Goal: Information Seeking & Learning: Learn about a topic

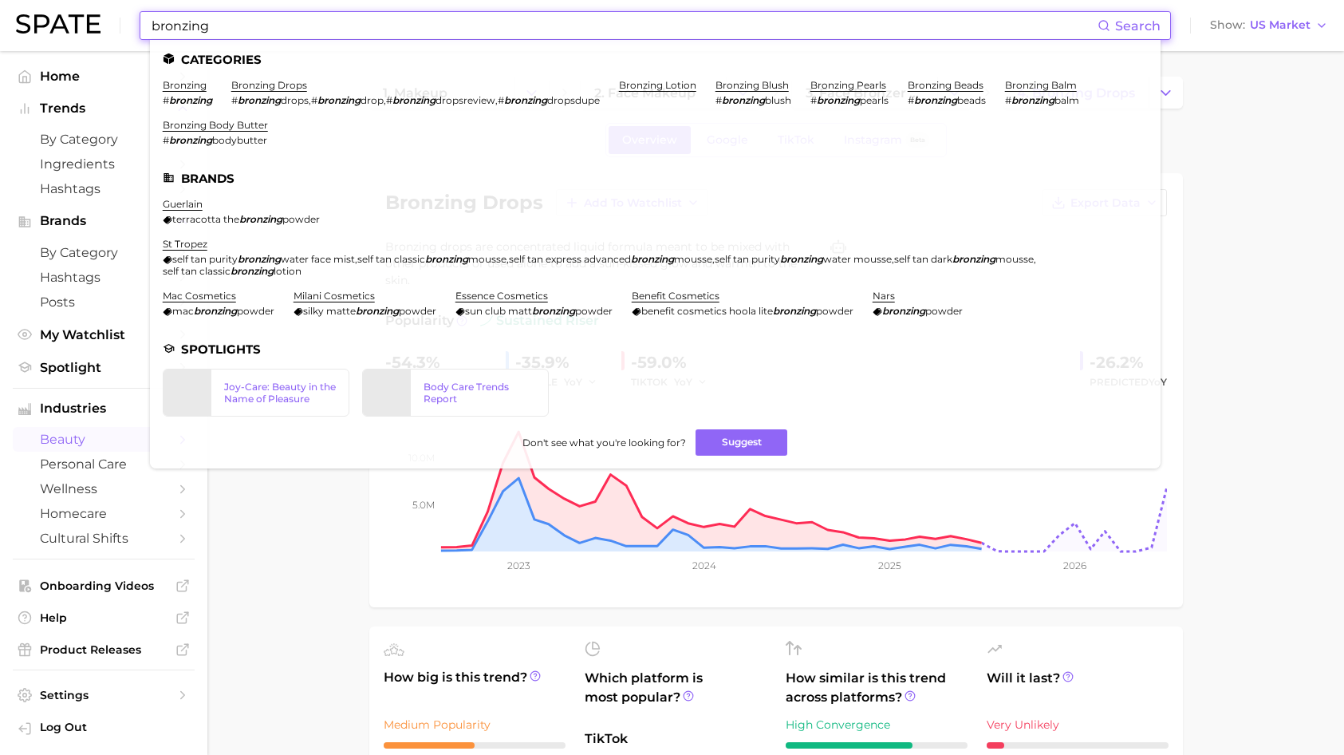
click at [428, 20] on input "bronzing" at bounding box center [624, 25] width 948 height 27
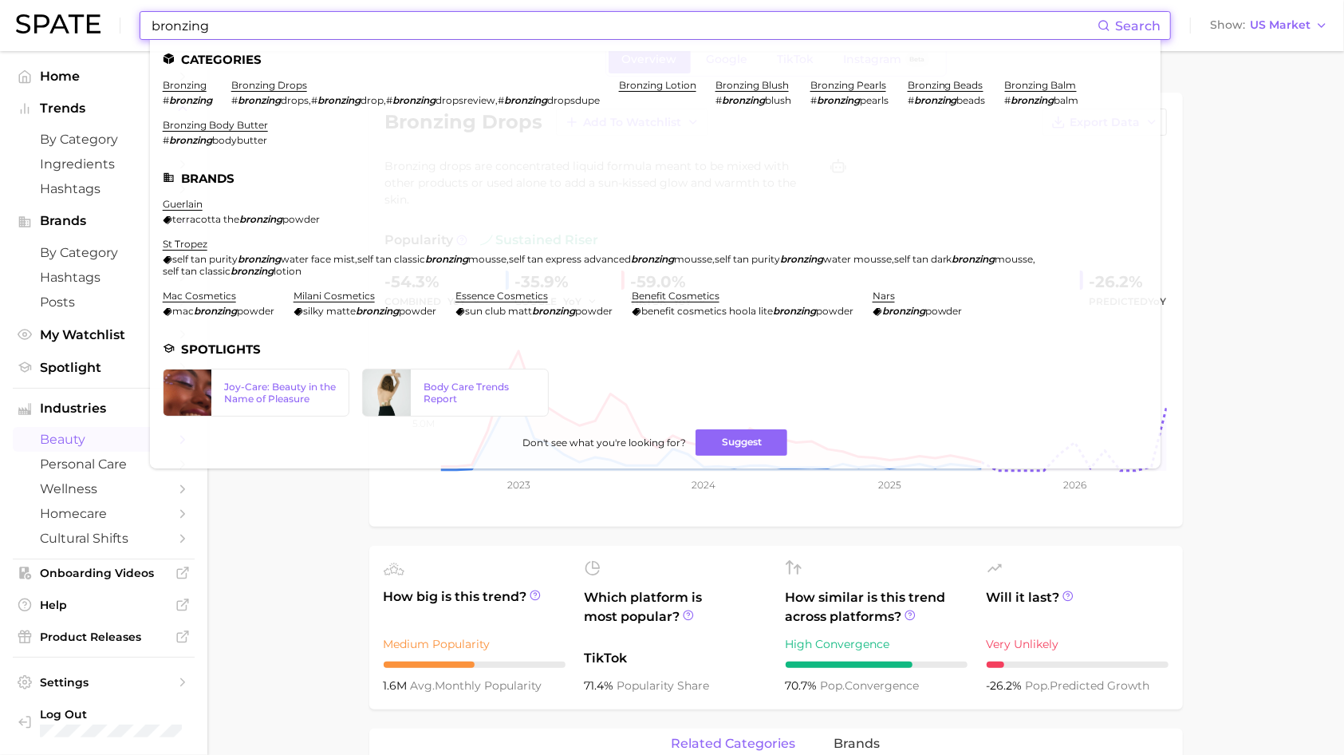
click at [428, 20] on input "bronzing" at bounding box center [624, 25] width 948 height 27
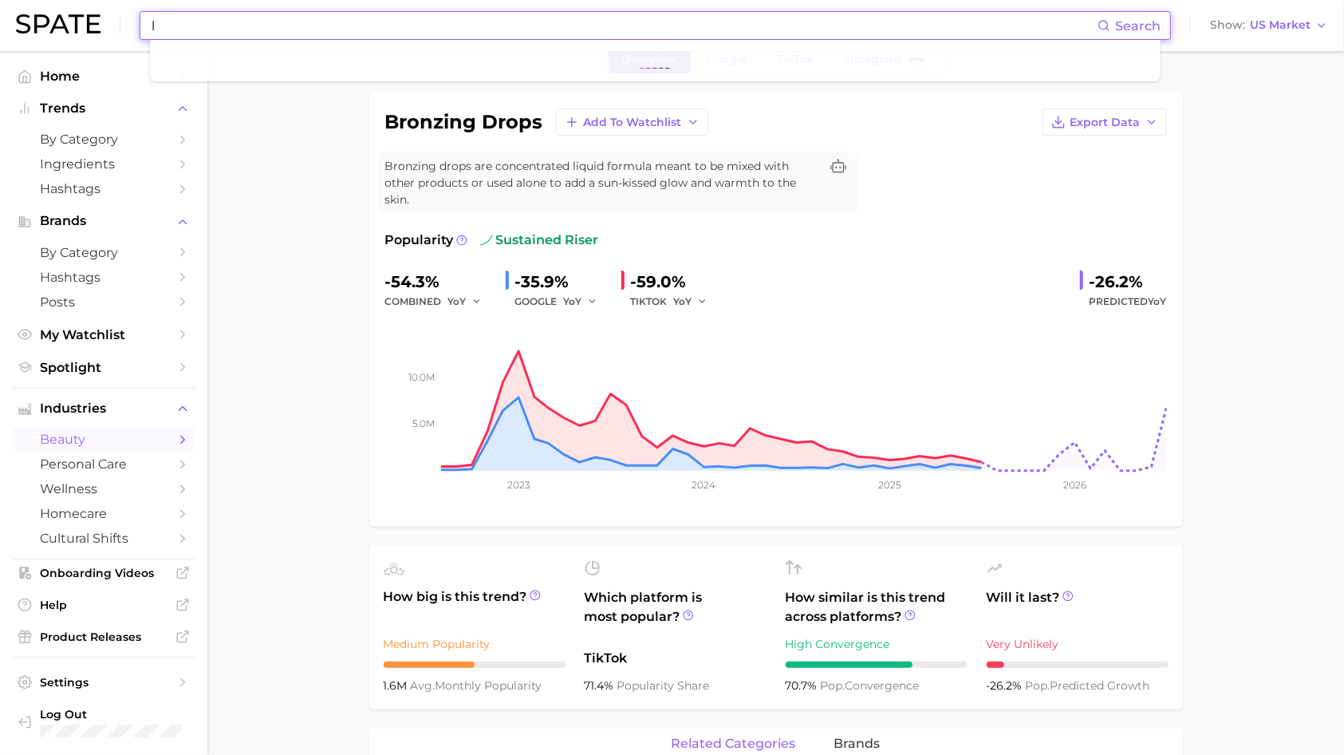
type input "li"
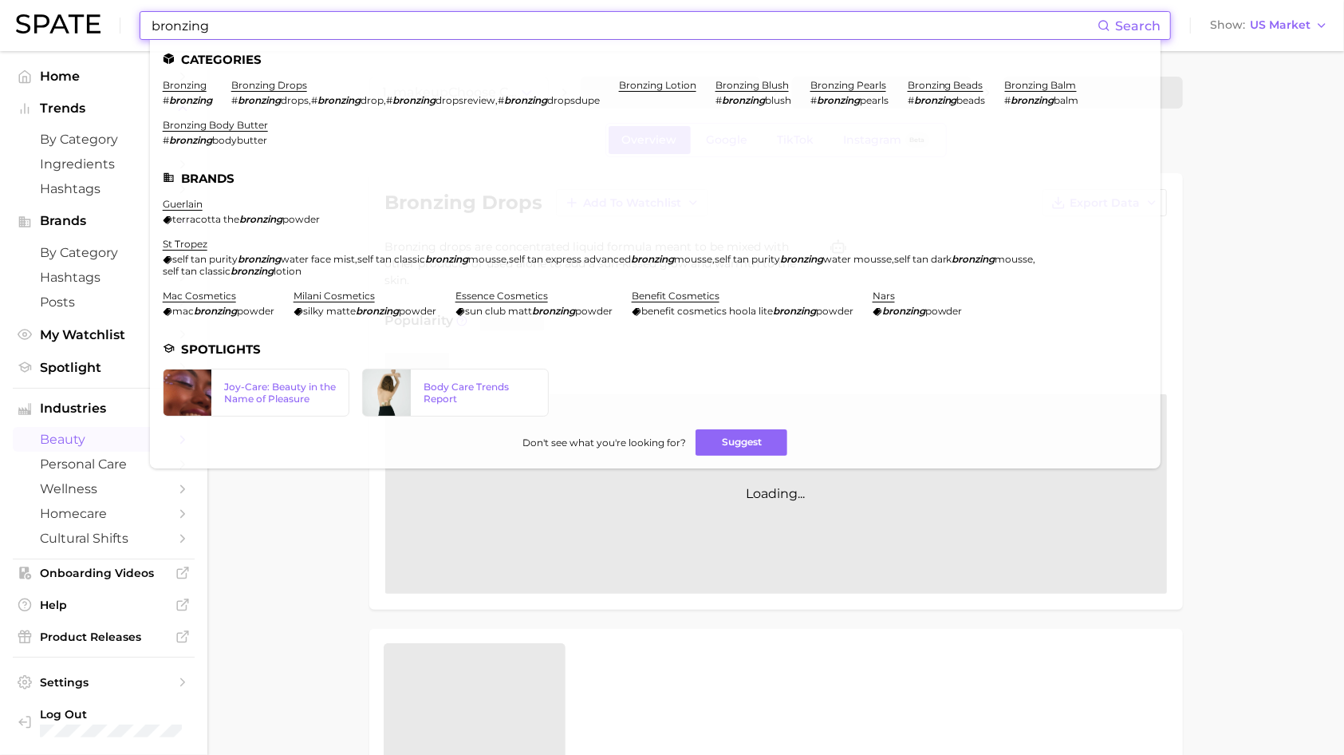
click at [255, 37] on input "bronzing" at bounding box center [624, 25] width 948 height 27
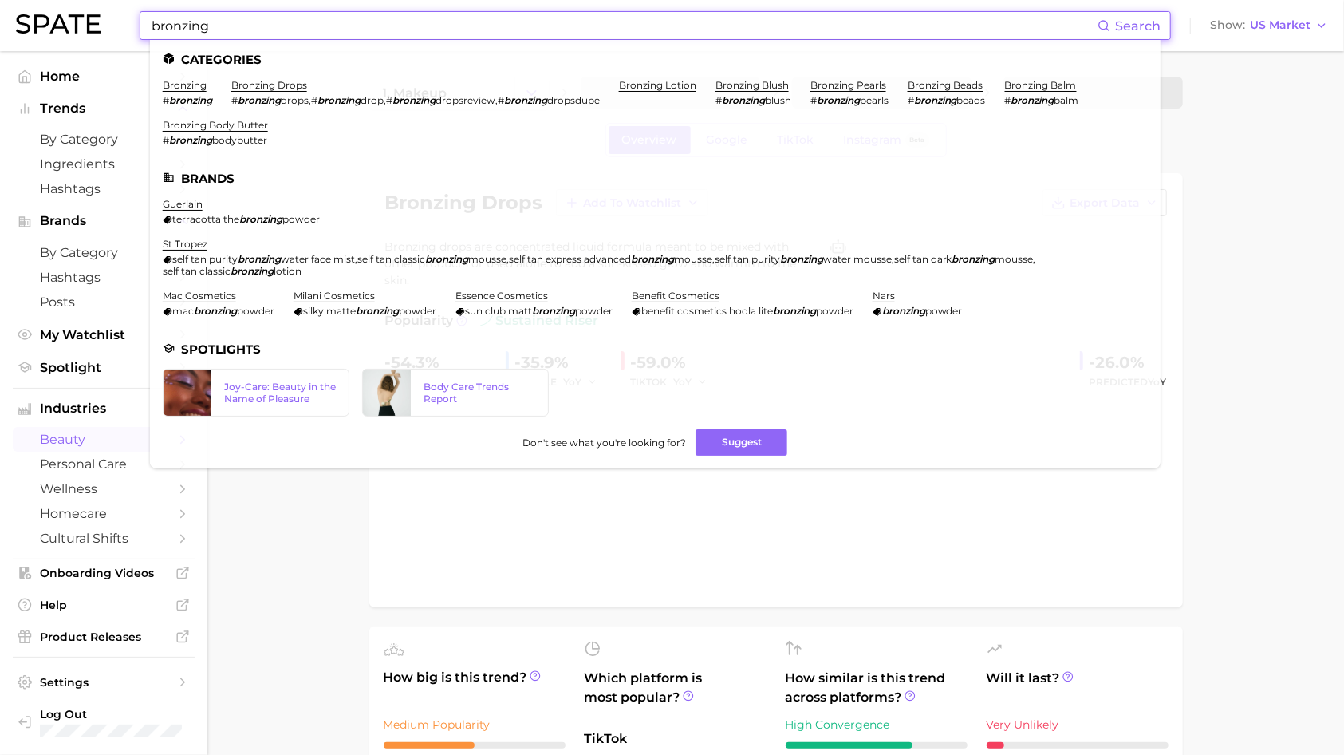
click at [255, 37] on input "bronzing" at bounding box center [624, 25] width 948 height 27
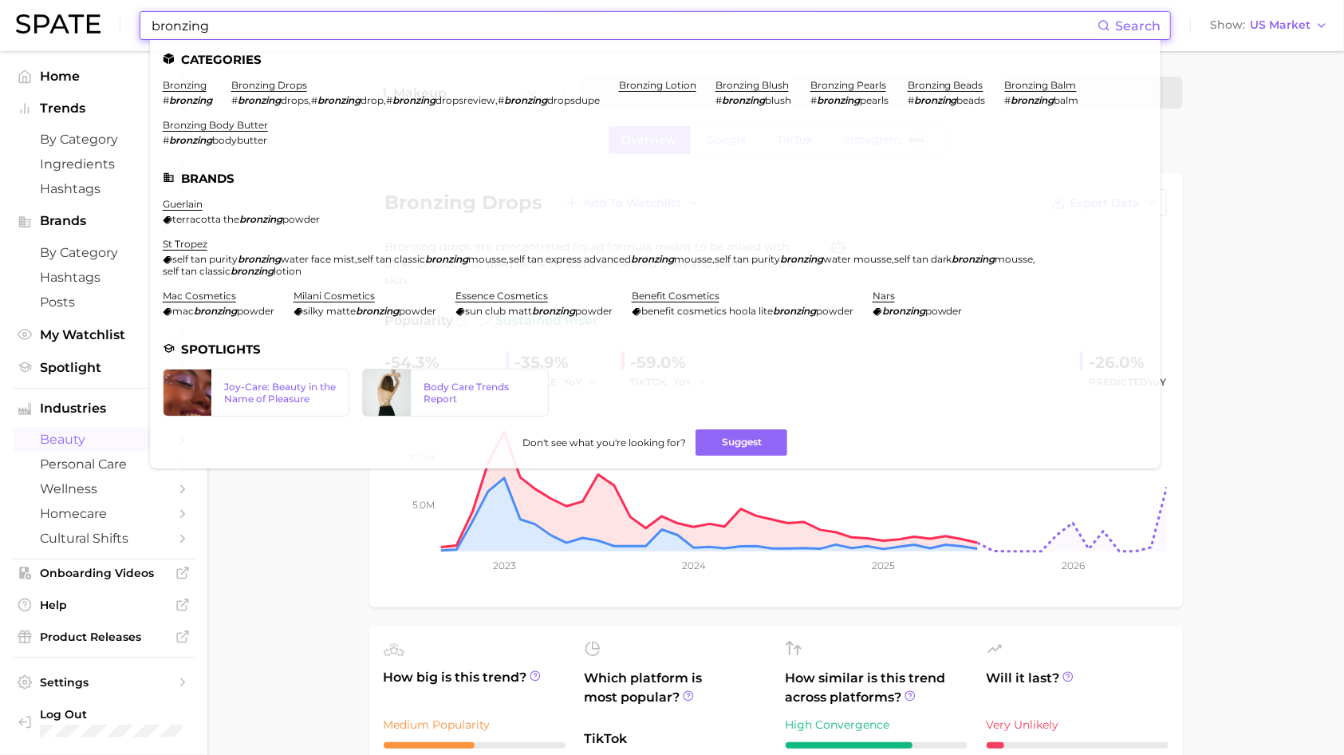
click at [255, 37] on input "bronzing" at bounding box center [624, 25] width 948 height 27
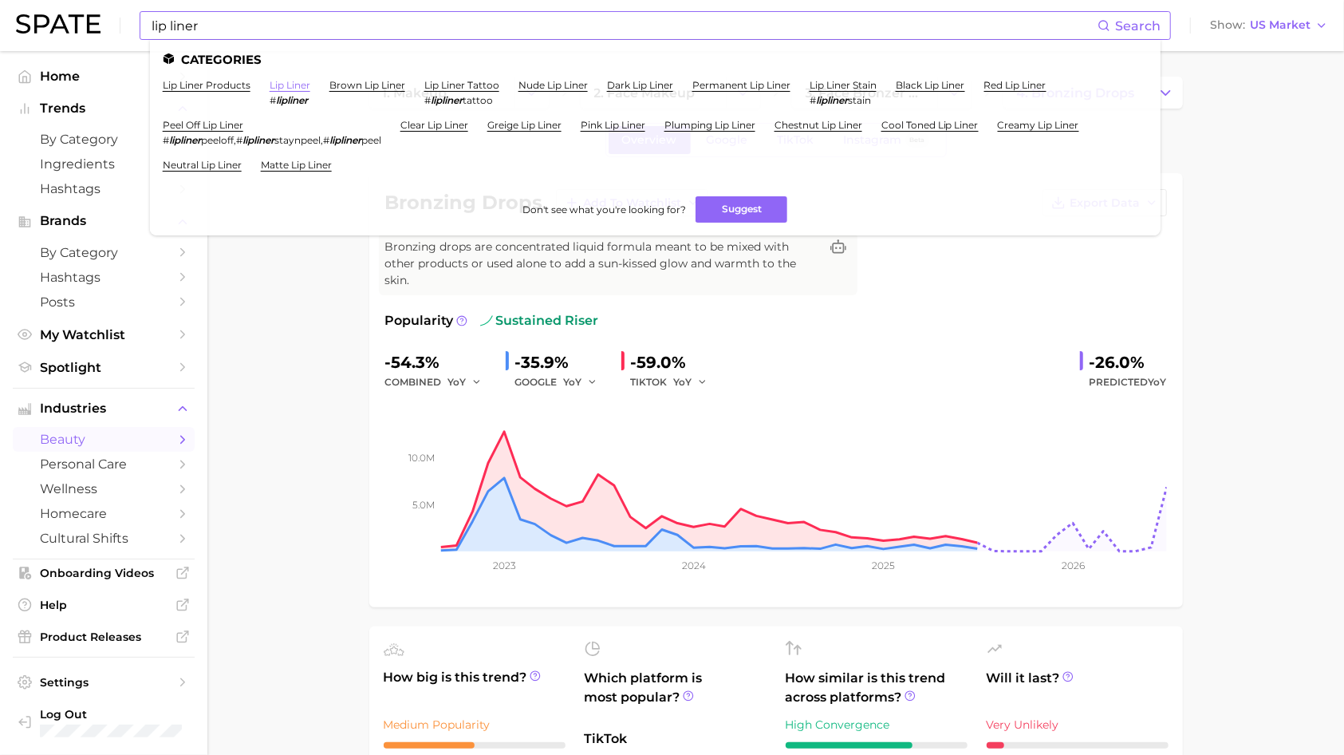
click at [270, 85] on link "lip liner" at bounding box center [290, 85] width 41 height 12
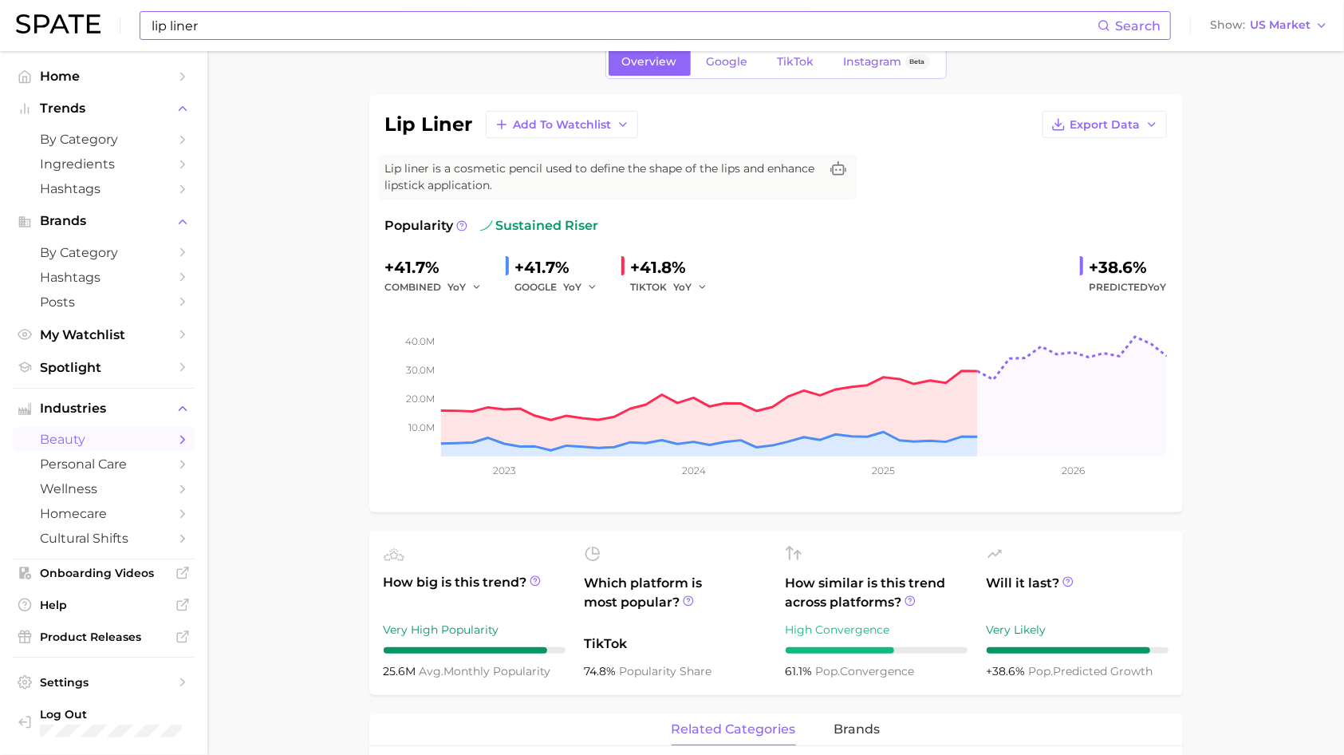
scroll to position [74, 0]
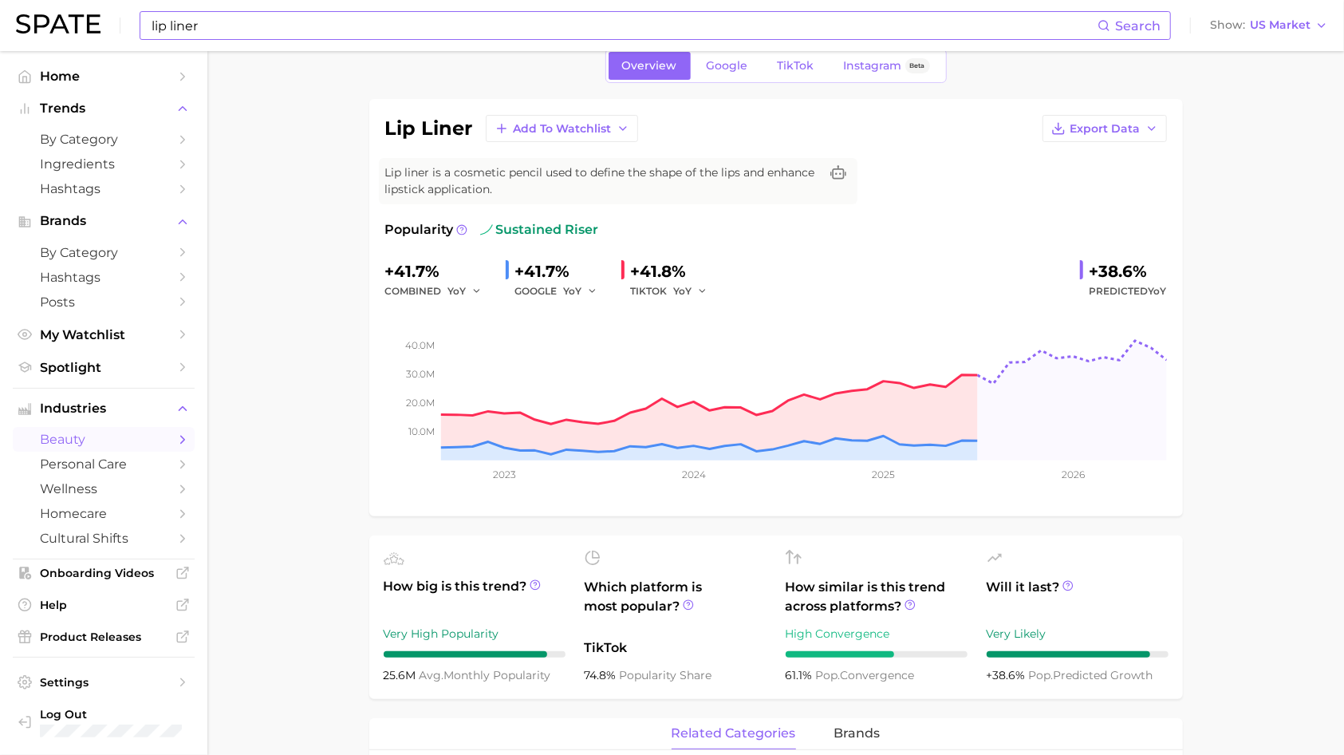
click at [282, 11] on div "lip liner Search" at bounding box center [655, 25] width 1031 height 29
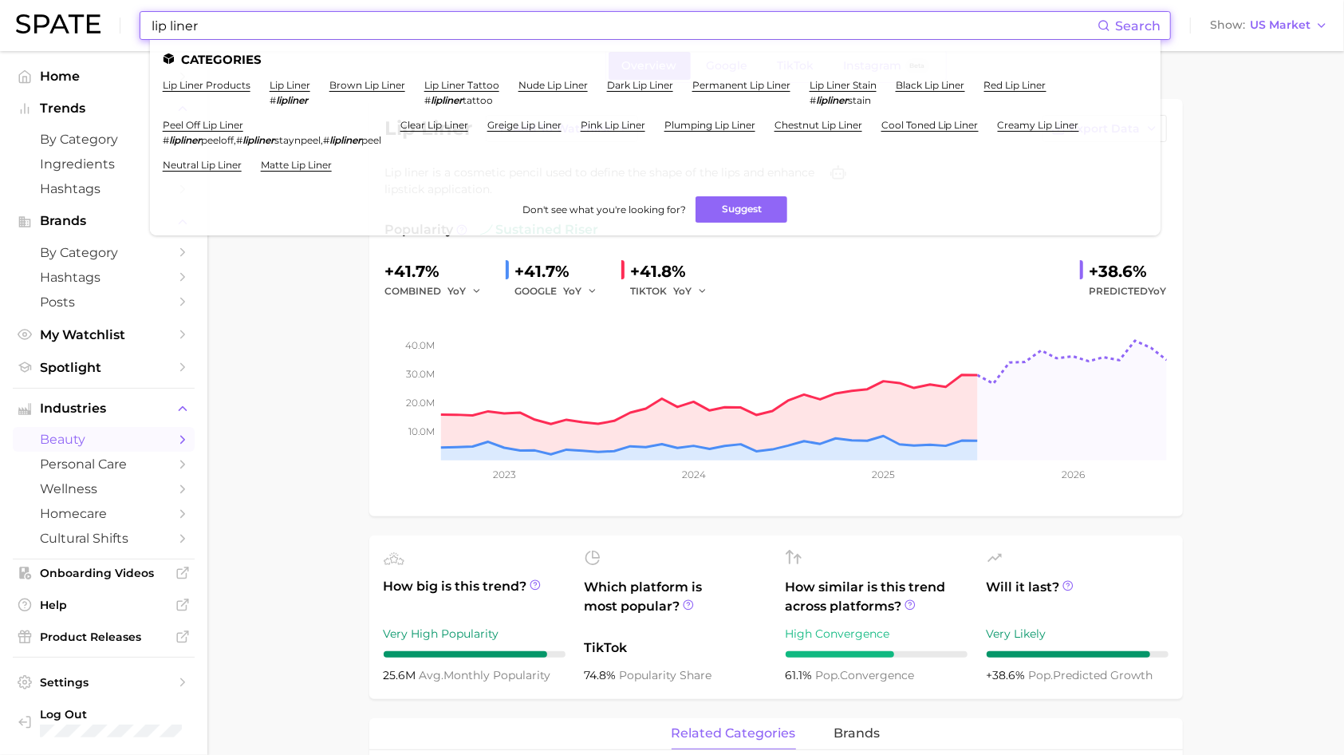
click at [282, 17] on input "lip liner" at bounding box center [624, 25] width 948 height 27
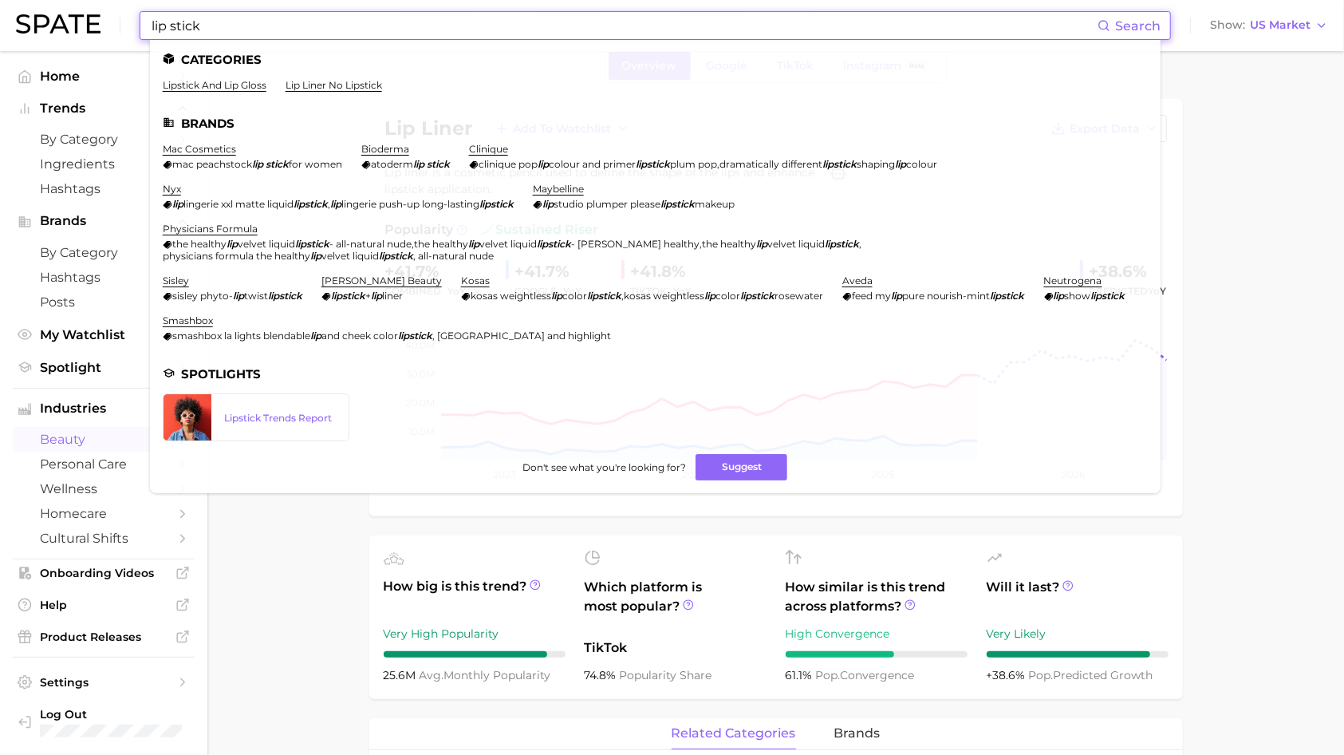
click at [262, 56] on li "Categories" at bounding box center [655, 60] width 985 height 14
click at [262, 37] on input "lip stick" at bounding box center [624, 25] width 948 height 27
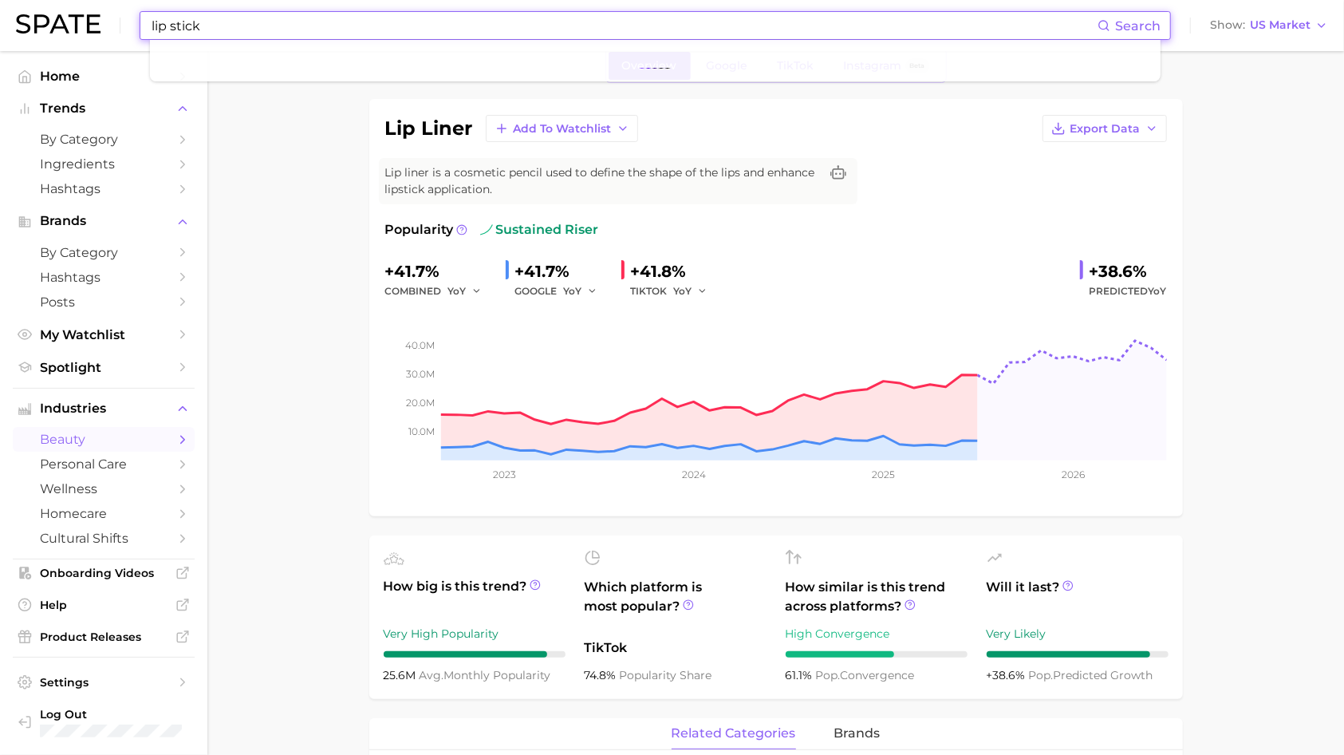
type input "lip stick"
click at [1160, 21] on span "Search" at bounding box center [1137, 25] width 45 height 15
click at [1155, 25] on span "Search" at bounding box center [1137, 25] width 45 height 15
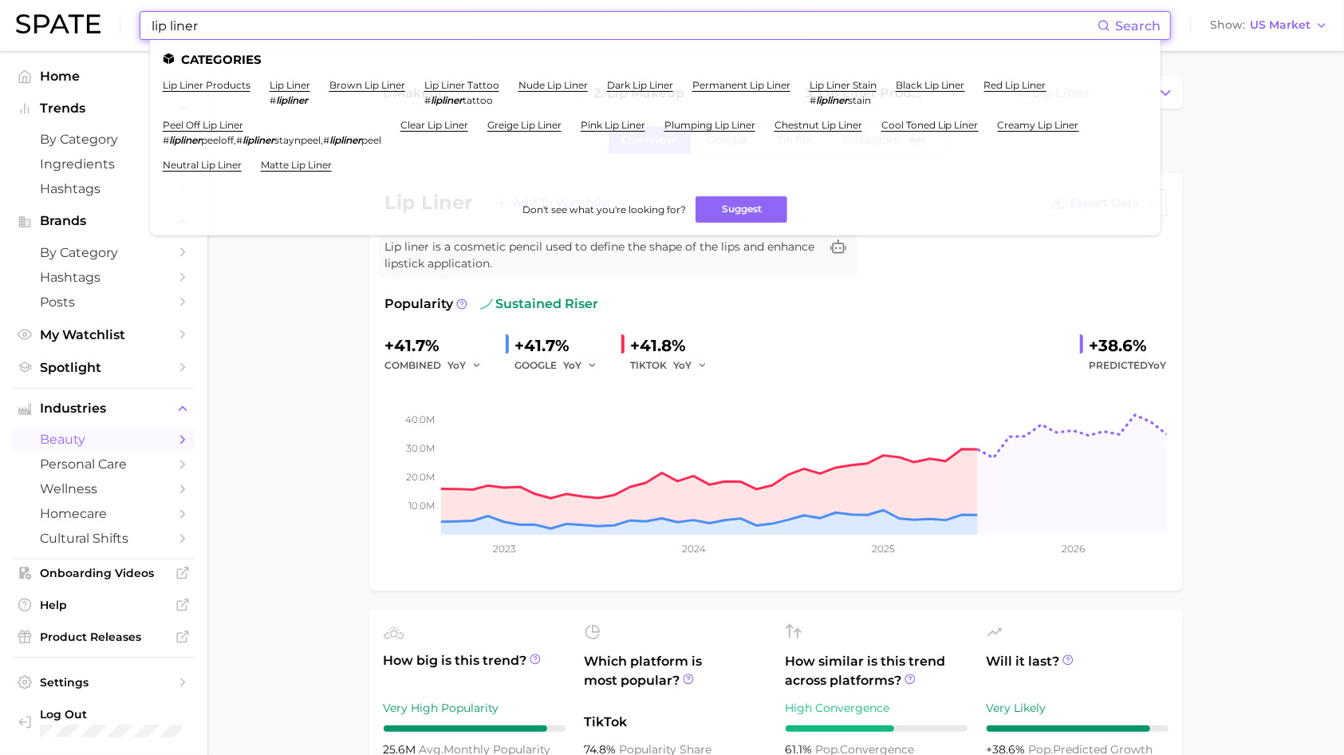
click at [340, 35] on input "lip liner" at bounding box center [624, 25] width 948 height 27
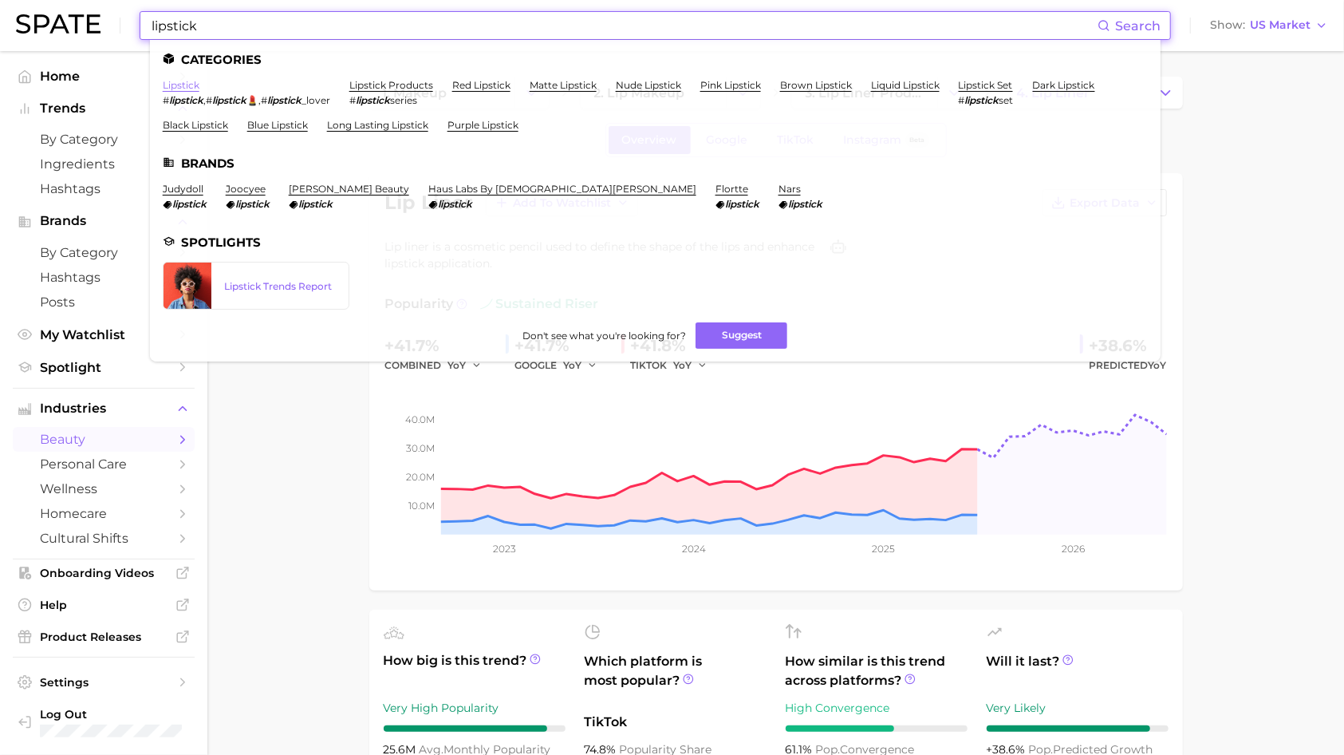
click at [173, 81] on link "lipstick" at bounding box center [181, 85] width 37 height 12
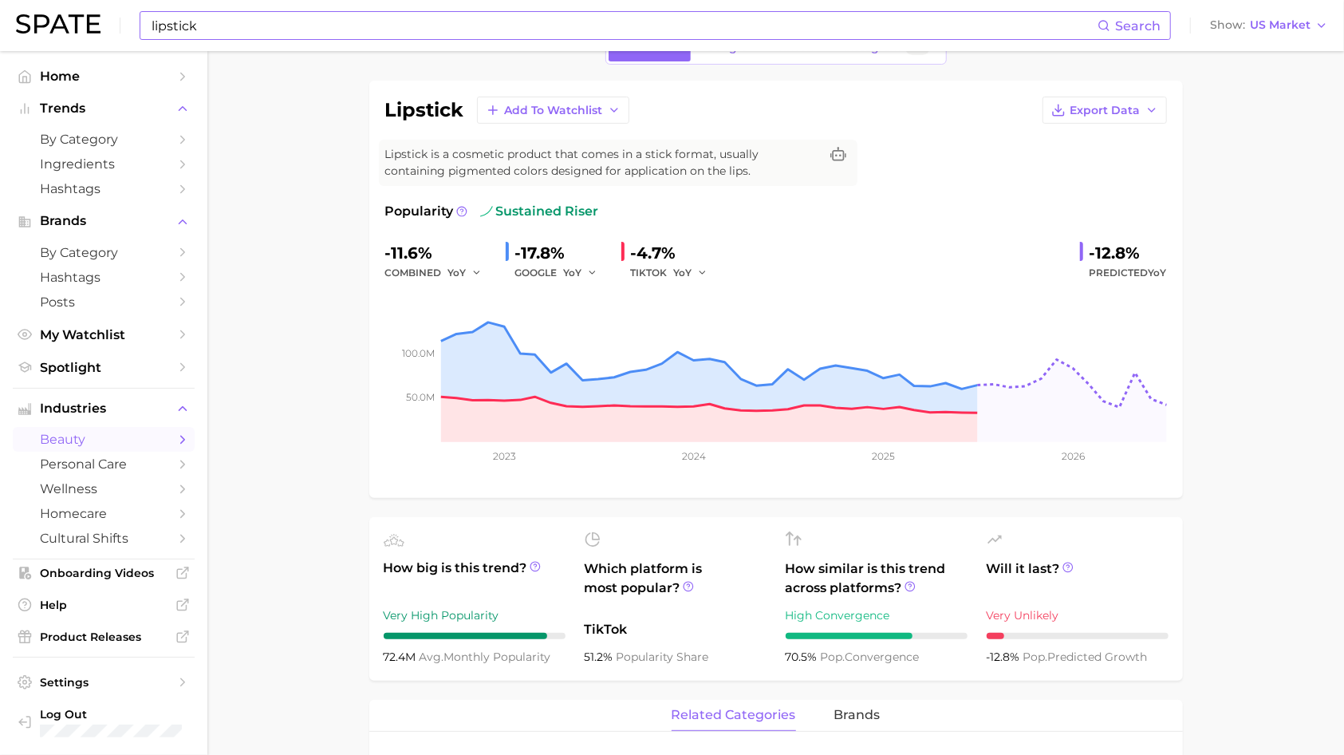
scroll to position [93, 0]
click at [337, 29] on input "lipstick" at bounding box center [624, 25] width 948 height 27
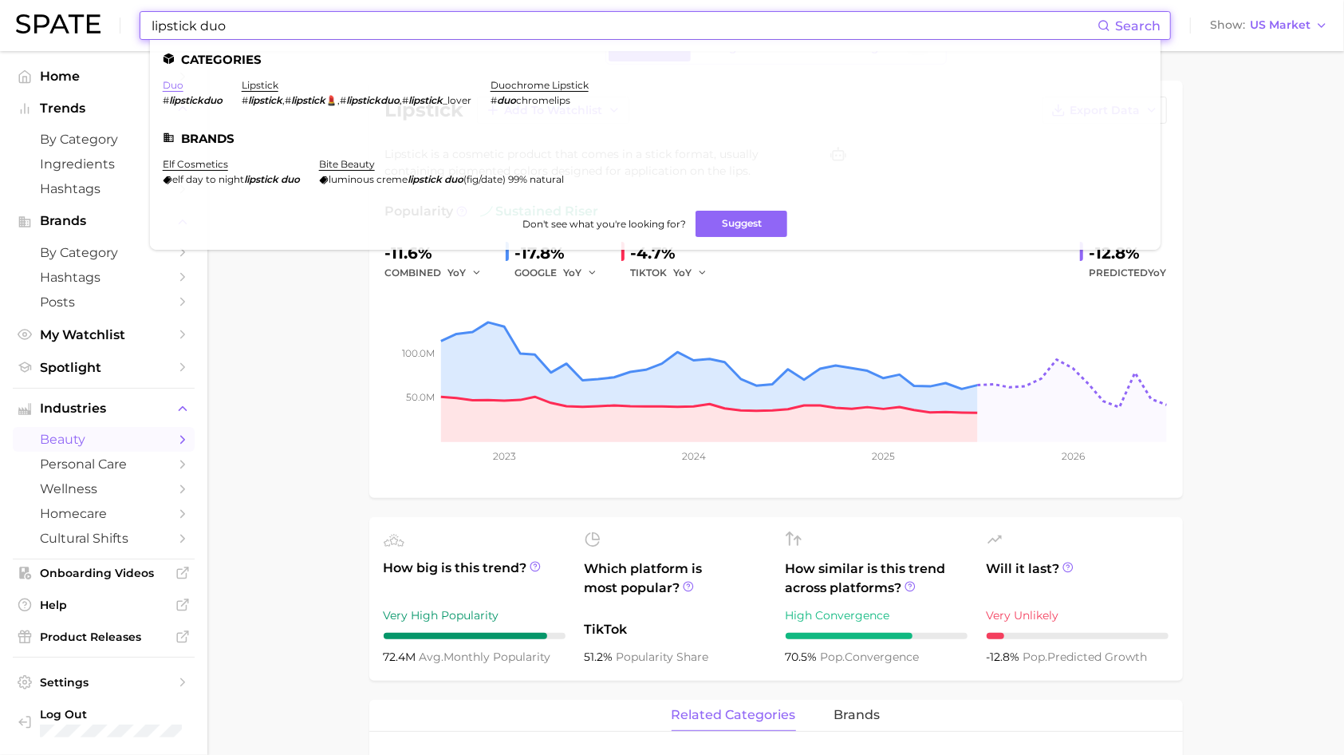
type input "lipstick duo"
click at [177, 88] on link "duo" at bounding box center [173, 85] width 21 height 12
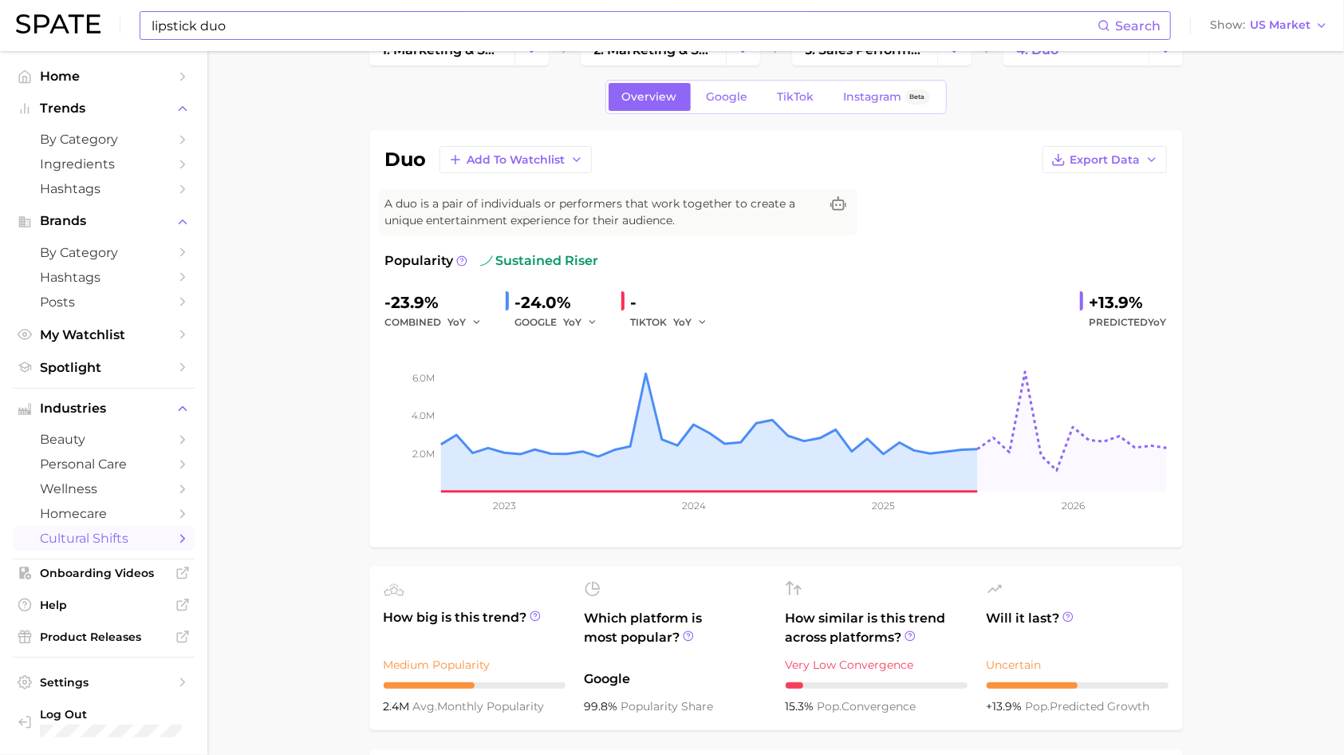
scroll to position [33, 0]
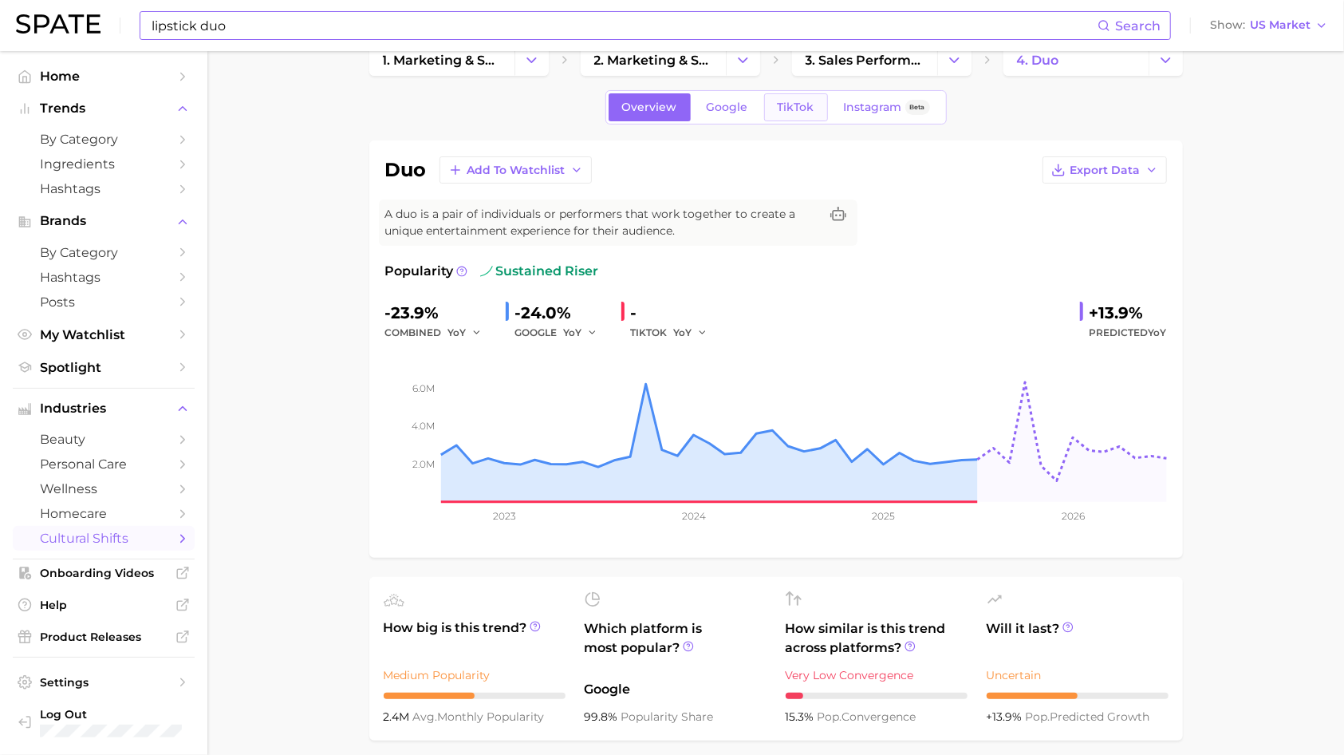
click at [810, 105] on link "TikTok" at bounding box center [796, 107] width 64 height 28
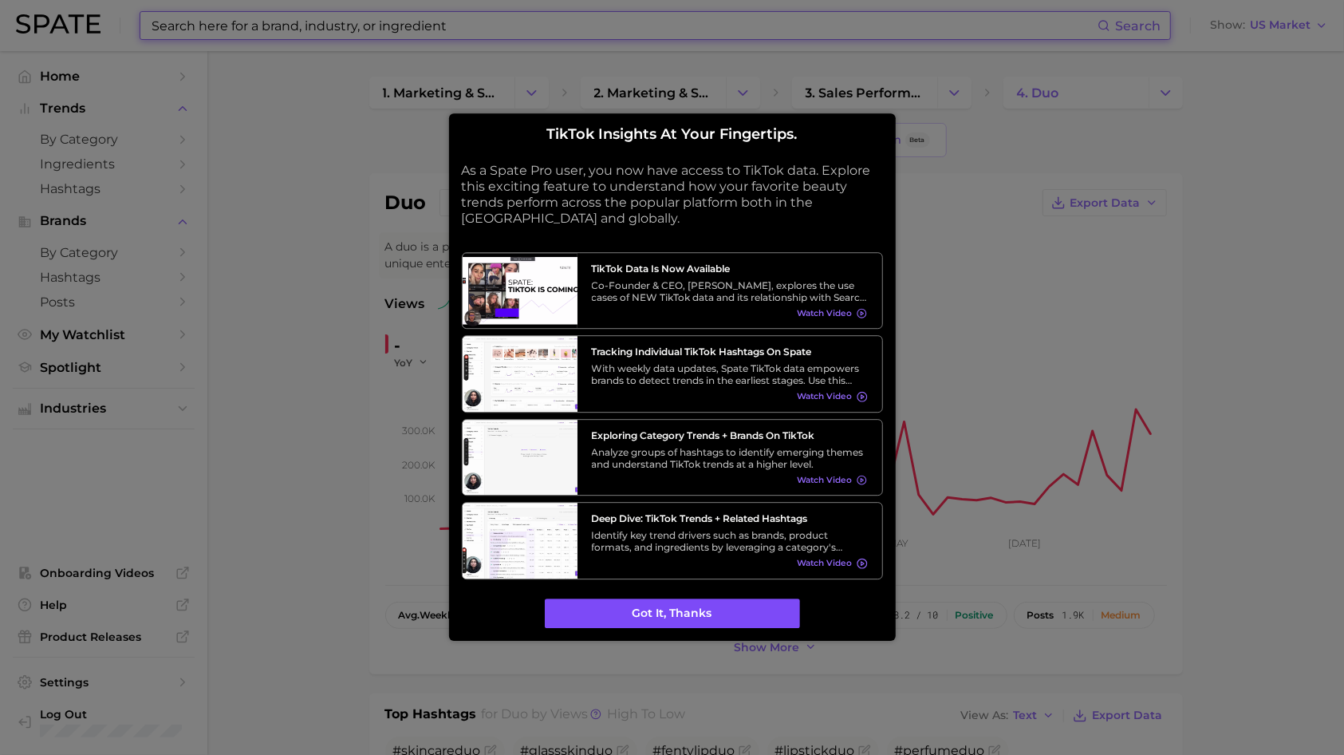
click at [661, 605] on button "Got it, thanks" at bounding box center [672, 613] width 255 height 30
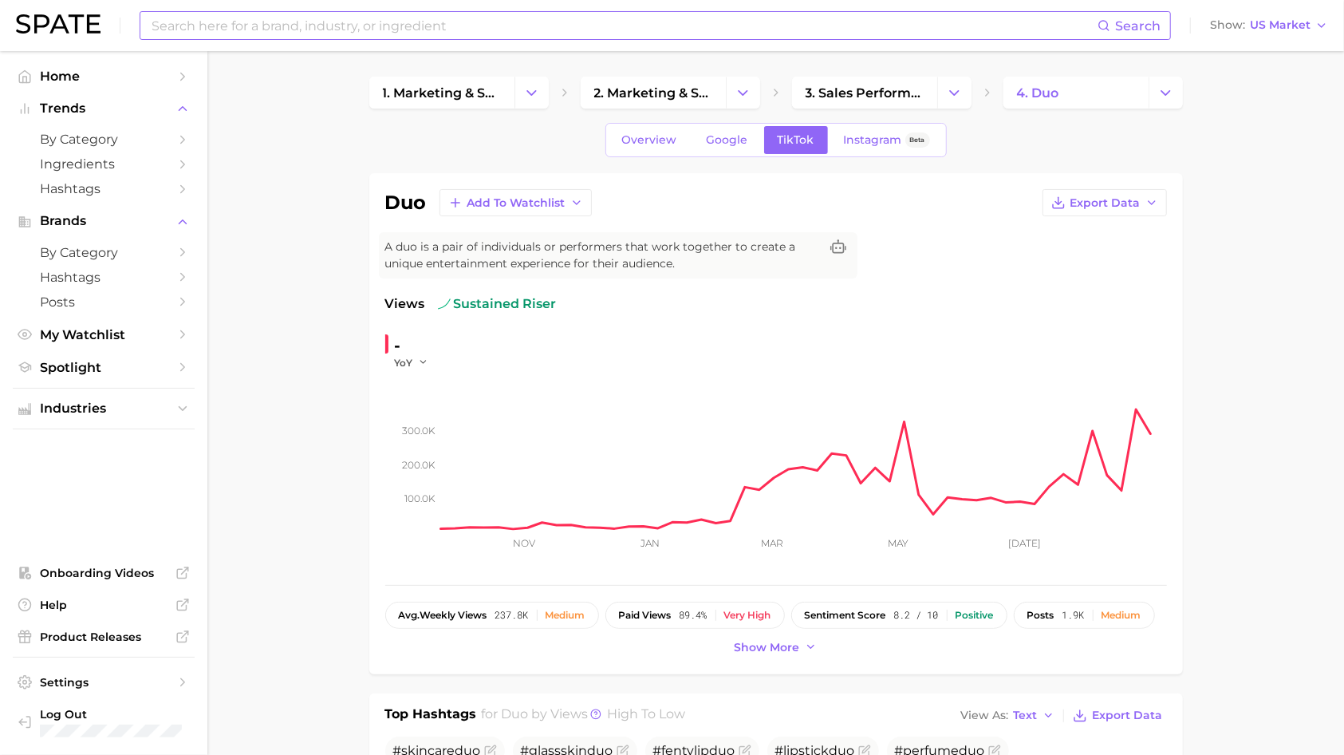
click at [227, 30] on input at bounding box center [624, 25] width 948 height 27
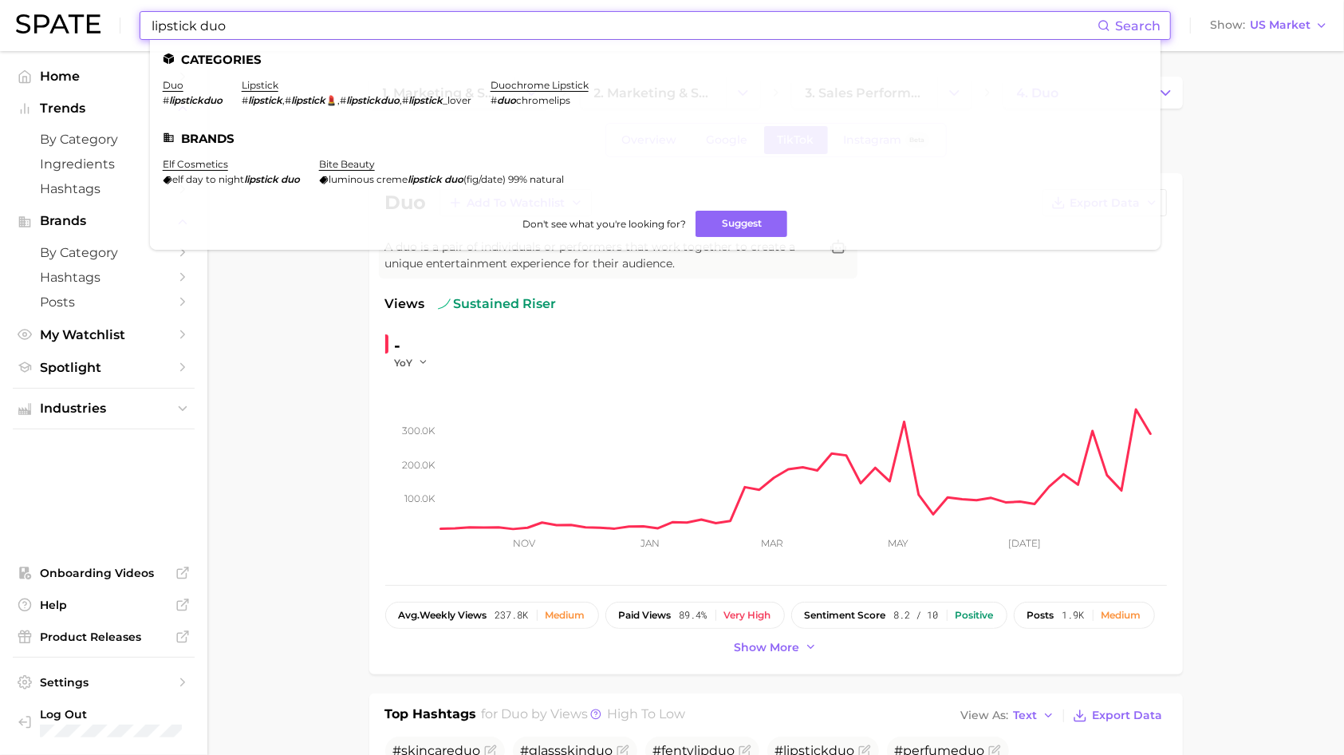
type input "lipstick duo"
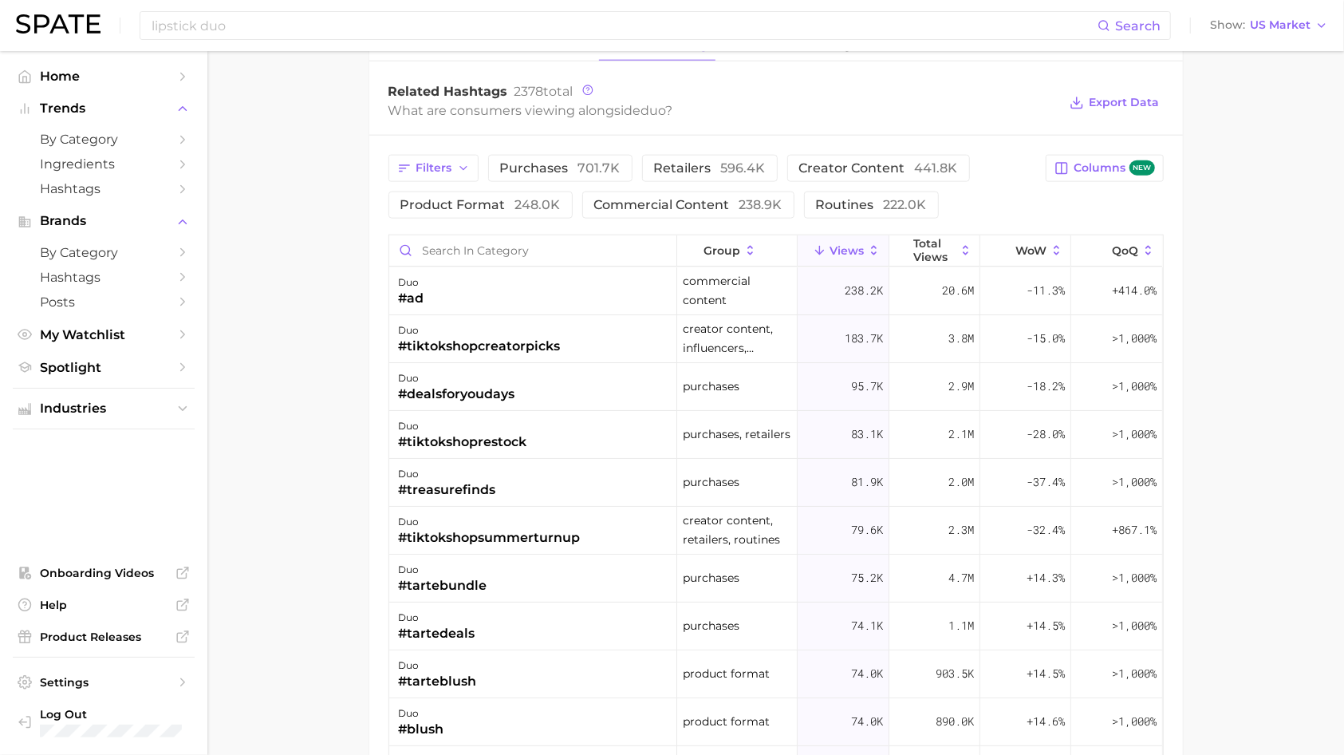
scroll to position [1254, 0]
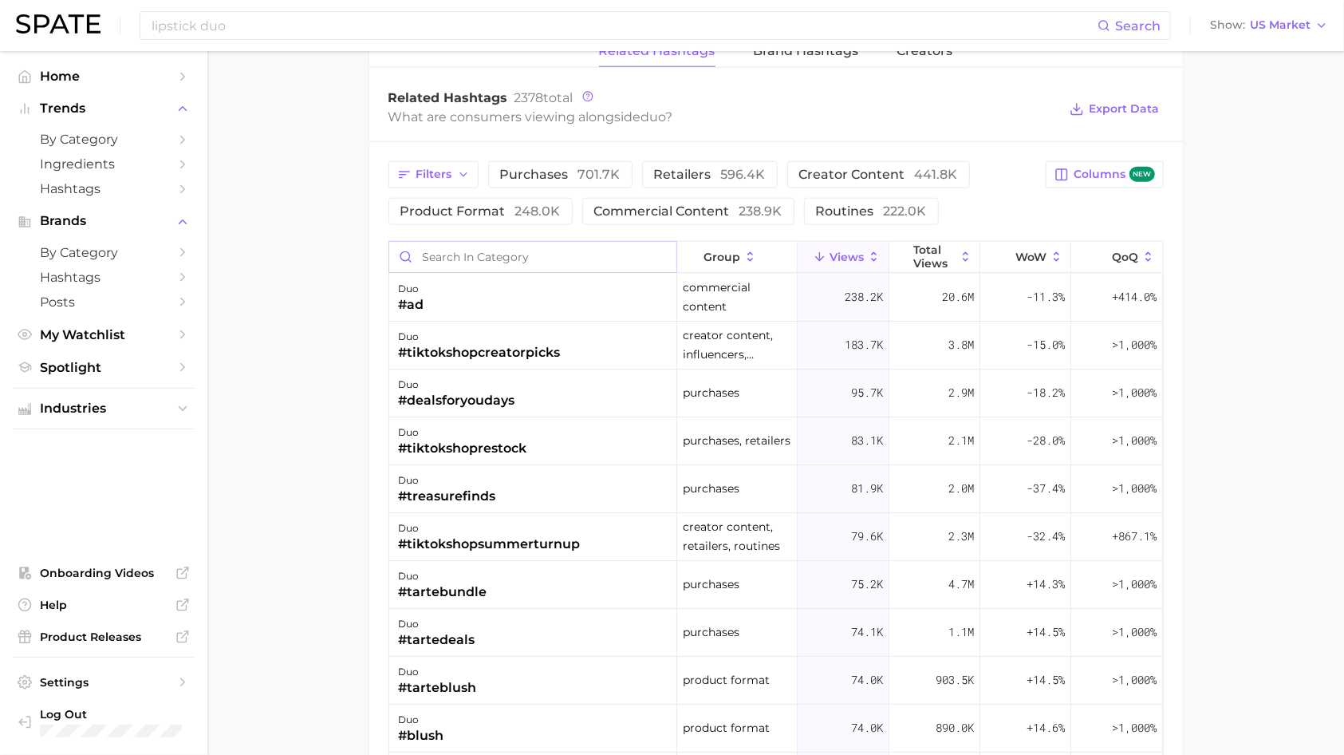
click at [464, 272] on input "Search in category" at bounding box center [532, 257] width 287 height 30
type input "lipstick duo"
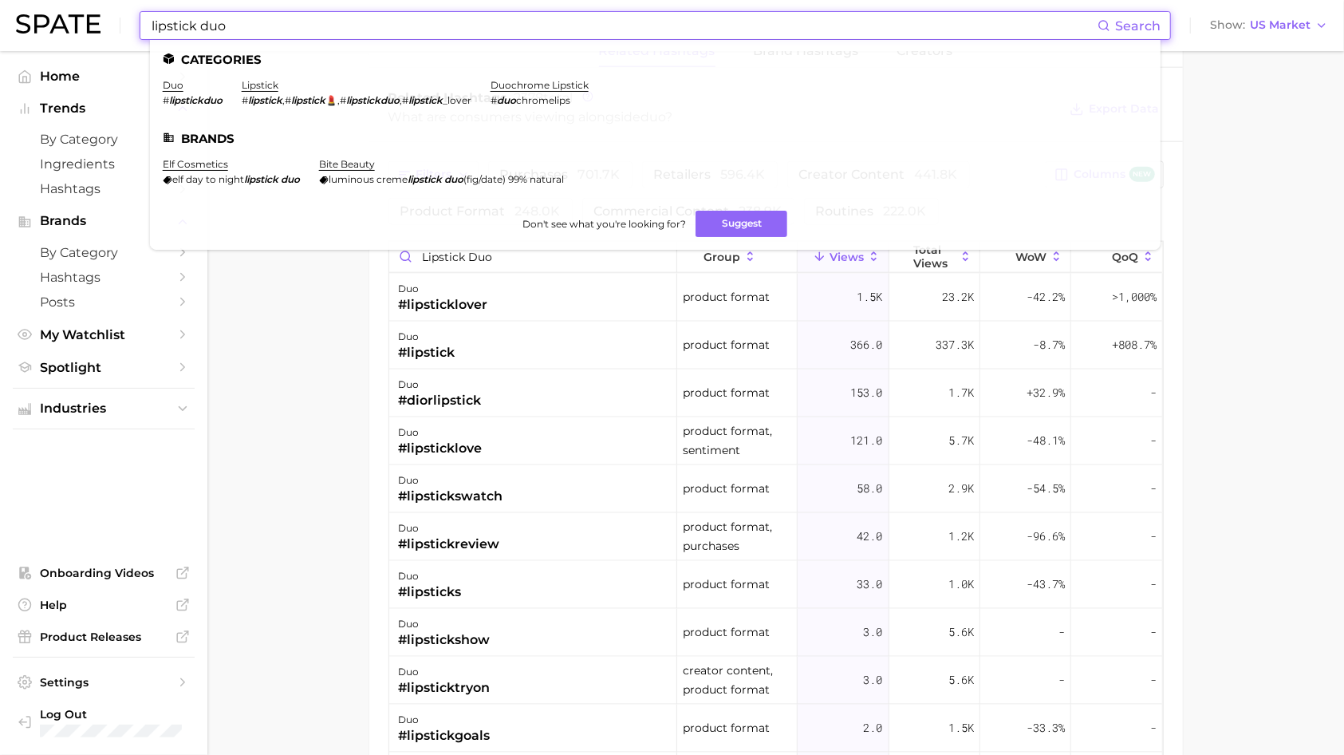
click at [234, 24] on input "lipstick duo" at bounding box center [624, 25] width 948 height 27
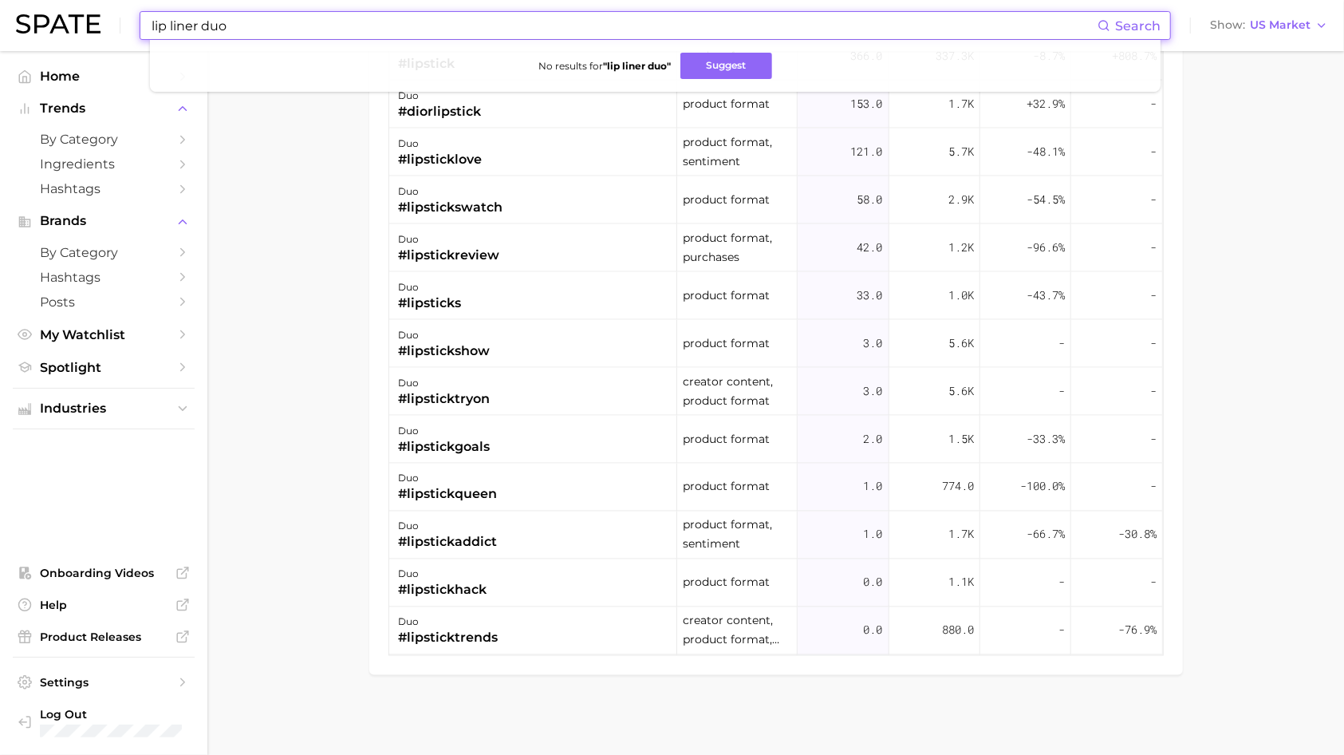
scroll to position [1578, 0]
drag, startPoint x: 278, startPoint y: 30, endPoint x: 168, endPoint y: 15, distance: 111.1
click at [168, 15] on input "lip liner duo" at bounding box center [624, 25] width 948 height 27
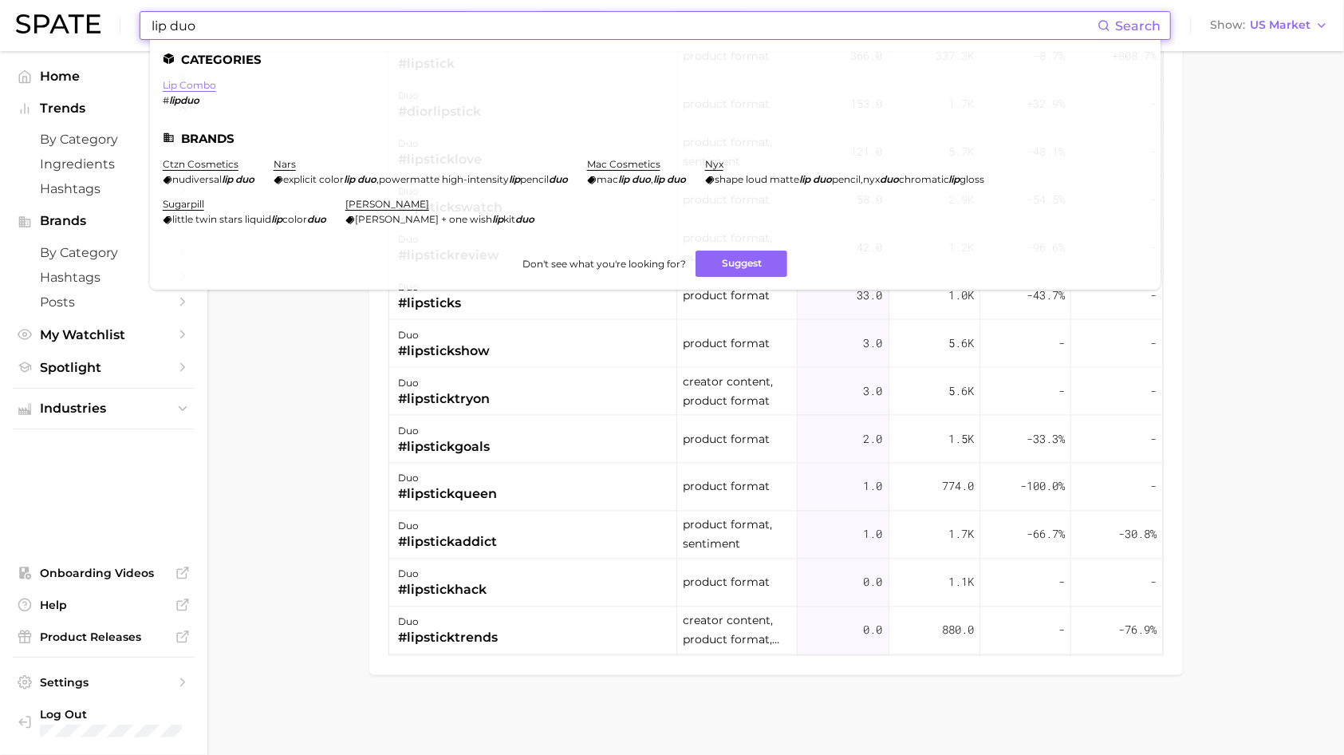
type input "lip duo"
click at [183, 84] on link "lip combo" at bounding box center [189, 85] width 53 height 12
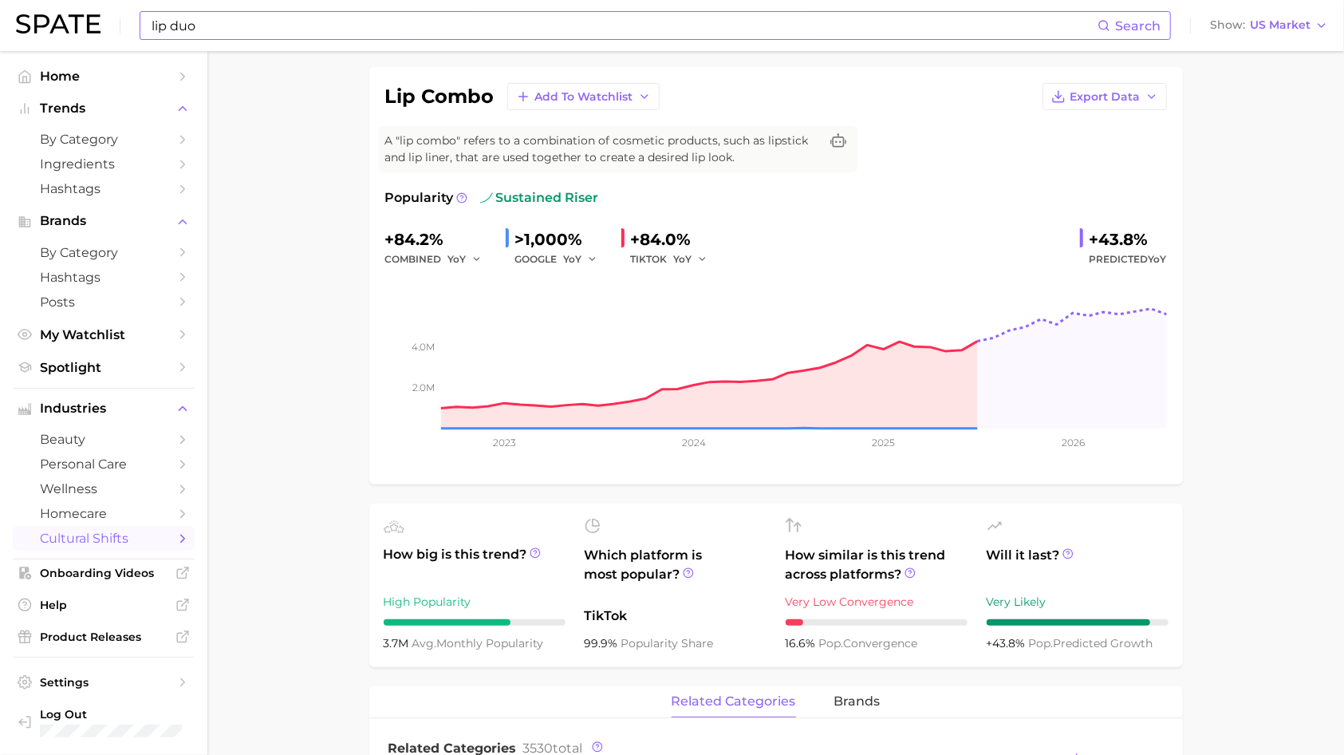
scroll to position [102, 0]
